Goal: Information Seeking & Learning: Compare options

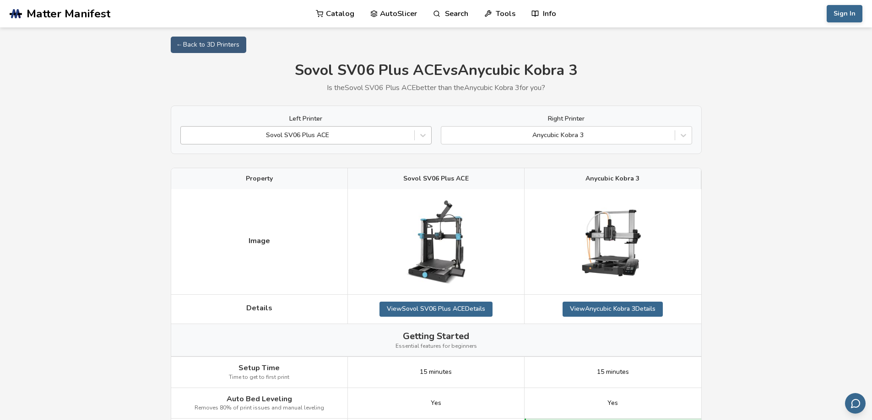
click at [391, 133] on div at bounding box center [297, 135] width 224 height 9
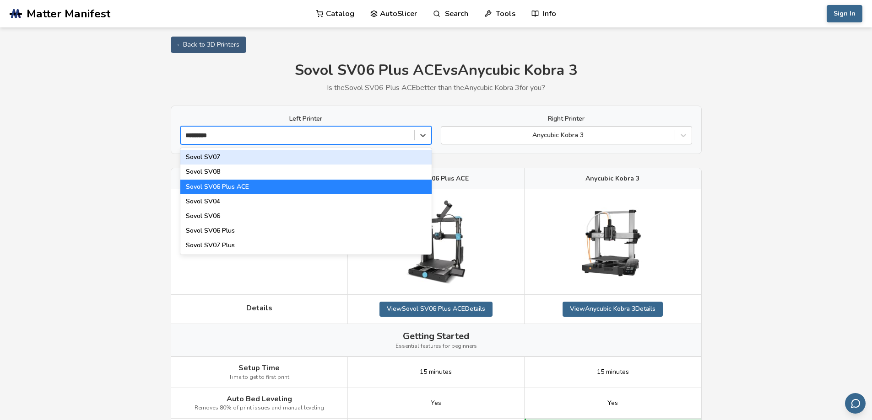
type input "**********"
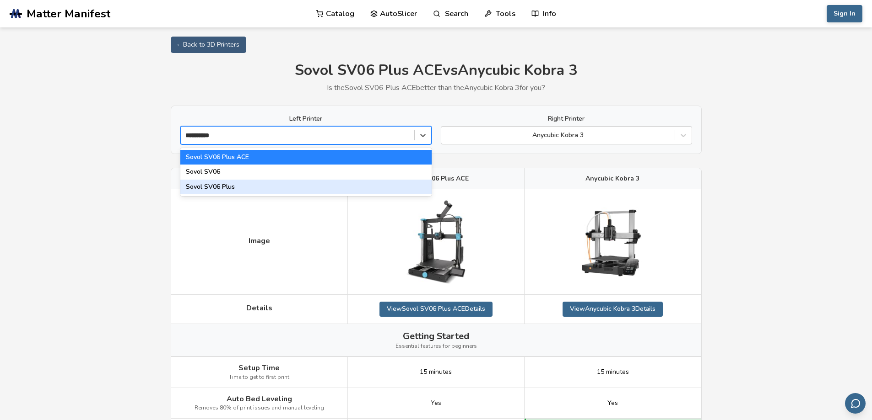
click at [225, 186] on div "Sovol SV06 Plus" at bounding box center [305, 187] width 251 height 15
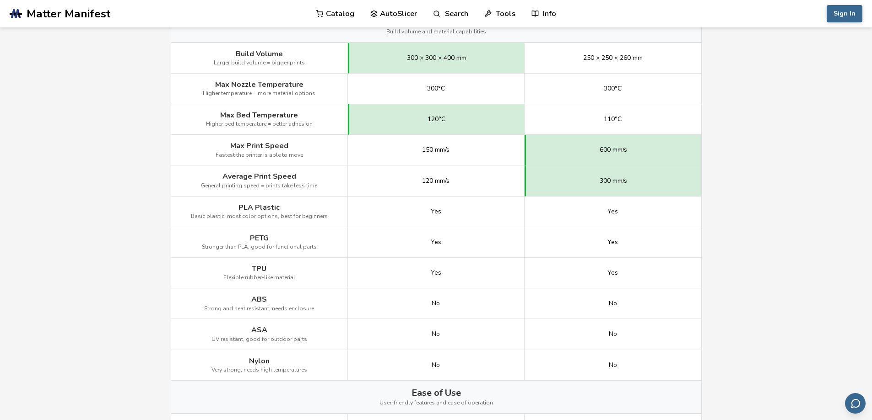
scroll to position [458, 0]
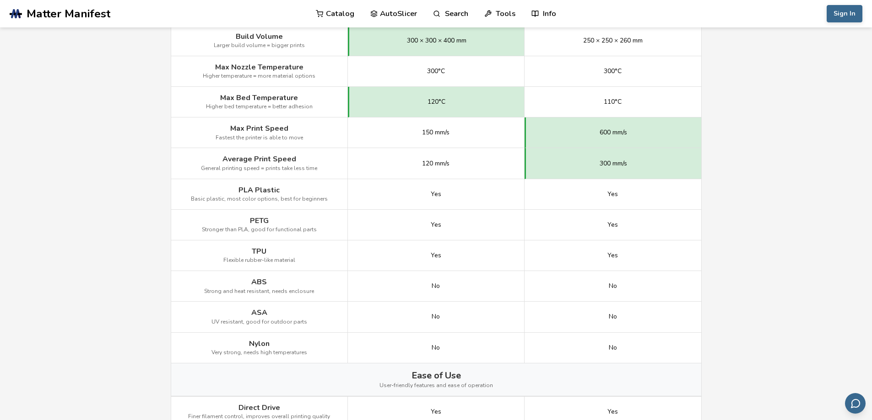
click at [447, 285] on div "No" at bounding box center [436, 286] width 177 height 31
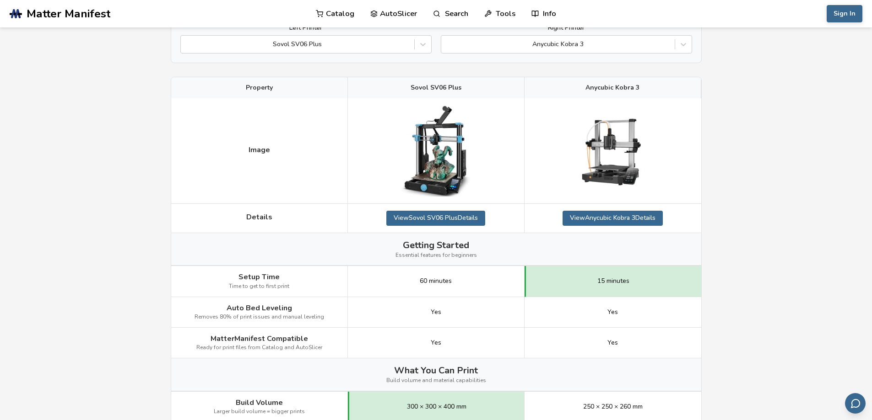
scroll to position [105, 0]
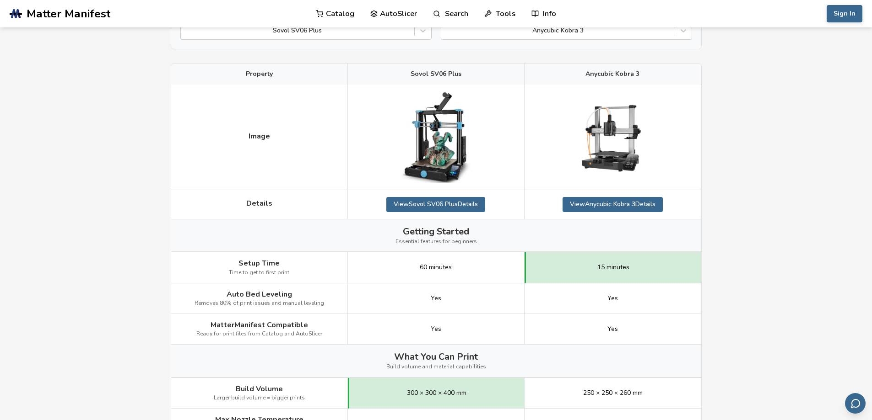
click at [425, 270] on span "60 minutes" at bounding box center [436, 267] width 32 height 7
click at [610, 265] on span "15 minutes" at bounding box center [613, 267] width 32 height 7
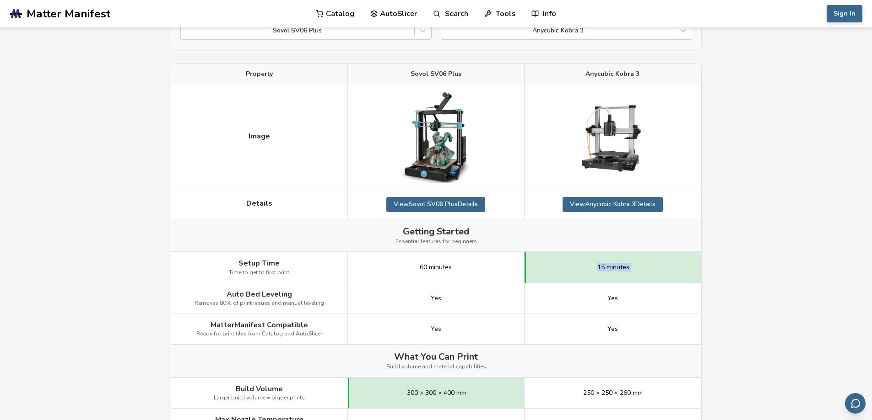
click at [610, 265] on span "15 minutes" at bounding box center [613, 267] width 32 height 7
click at [425, 273] on div "60 minutes" at bounding box center [436, 268] width 177 height 31
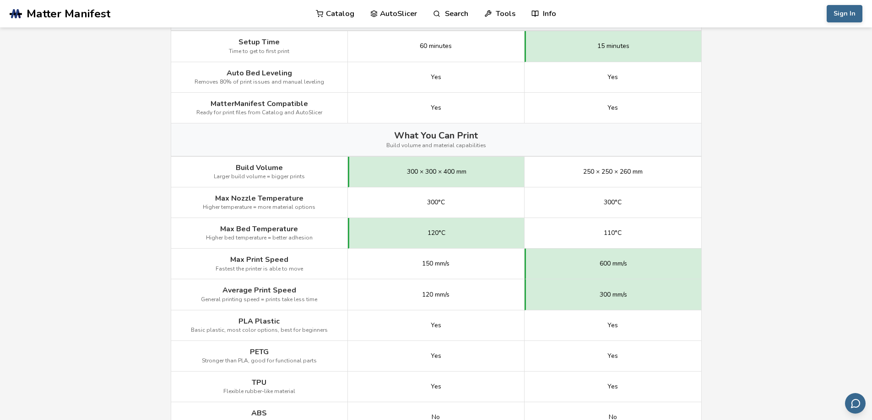
scroll to position [334, 0]
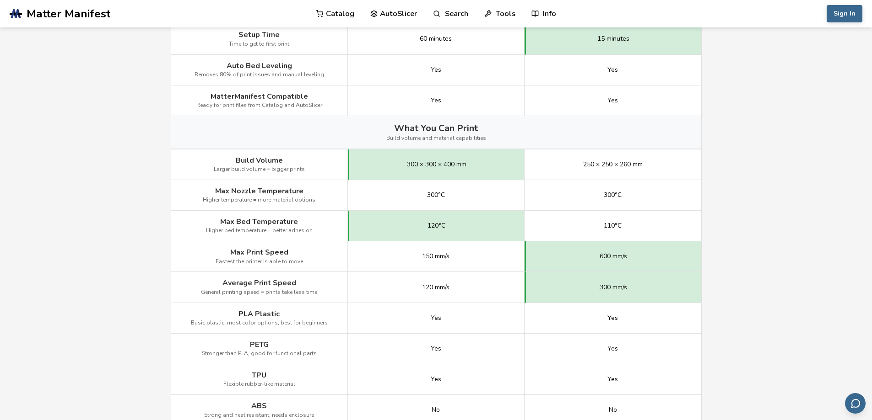
click at [431, 258] on span "150 mm/s" at bounding box center [435, 256] width 27 height 7
click at [434, 292] on div "120 mm/s" at bounding box center [436, 287] width 177 height 31
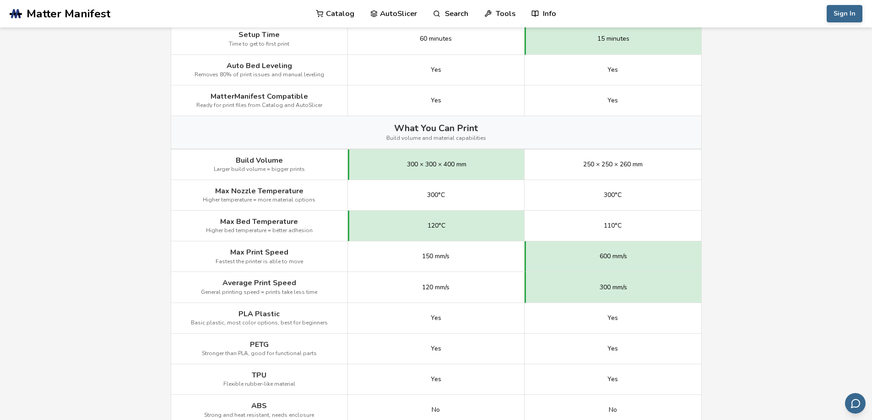
click at [401, 285] on div "120 mm/s" at bounding box center [436, 287] width 177 height 31
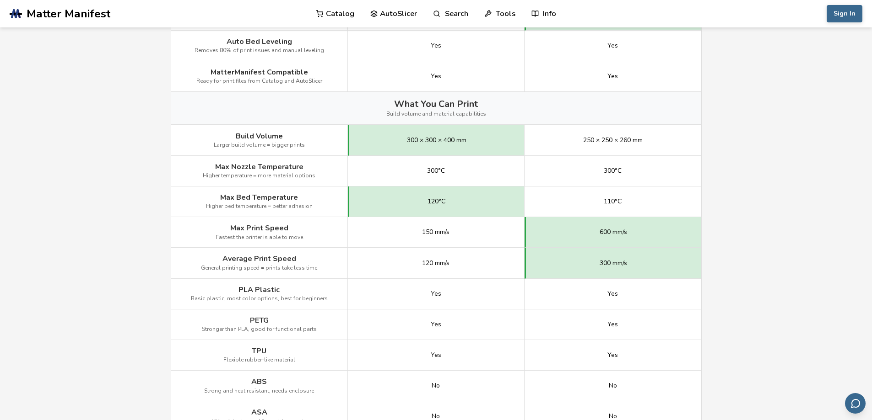
scroll to position [379, 0]
